Goal: Task Accomplishment & Management: Use online tool/utility

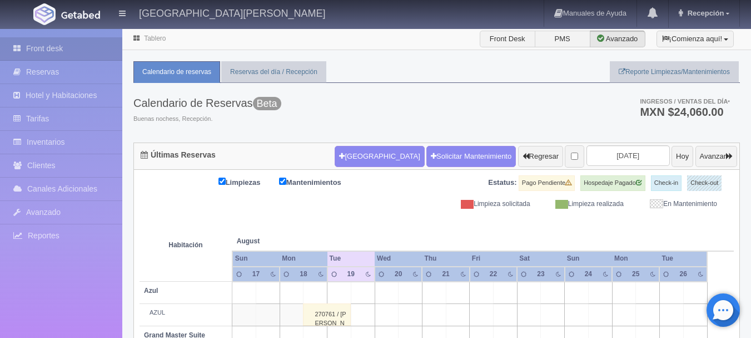
click at [70, 14] on img at bounding box center [80, 15] width 39 height 8
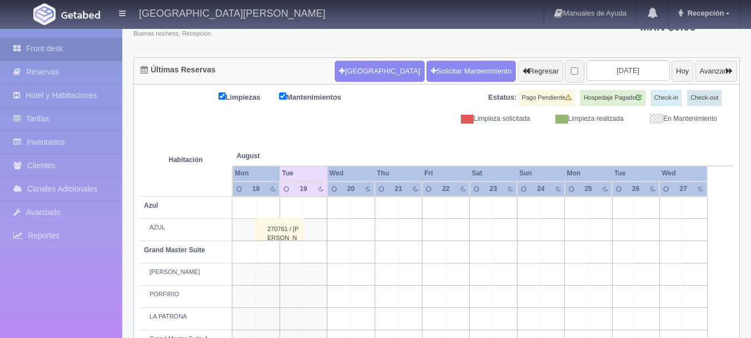
scroll to position [86, 0]
click at [617, 69] on input "2025-08-20" at bounding box center [628, 70] width 83 height 21
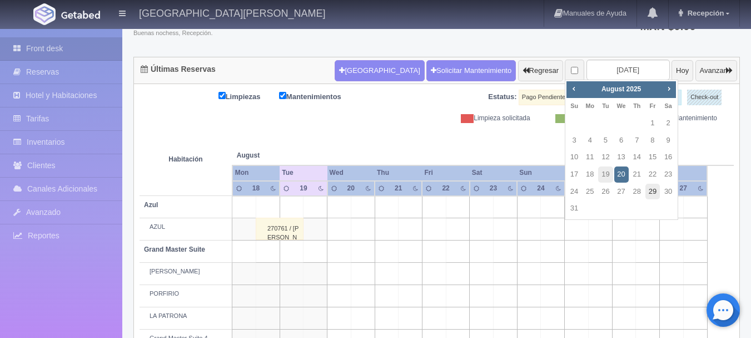
click at [650, 191] on link "29" at bounding box center [653, 192] width 14 height 16
type input "2025-08-29"
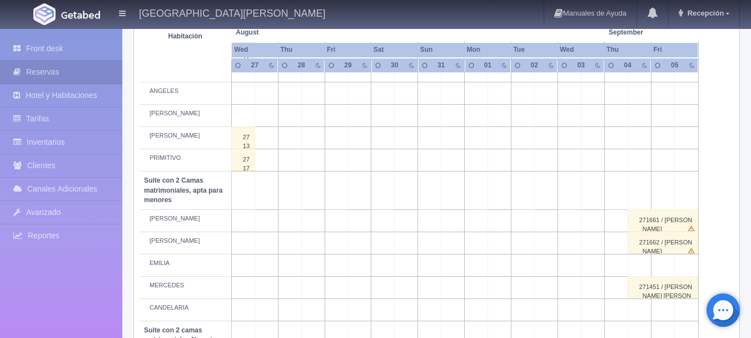
scroll to position [672, 0]
